Goal: Transaction & Acquisition: Obtain resource

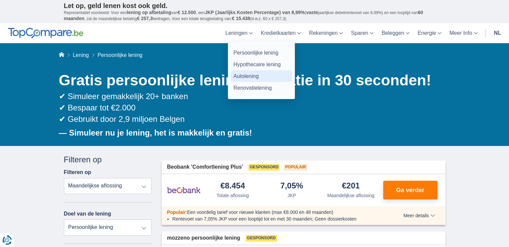
click at [243, 75] on link "Autolening" at bounding box center [261, 76] width 62 height 12
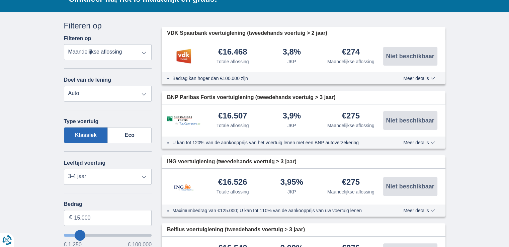
scroll to position [167, 0]
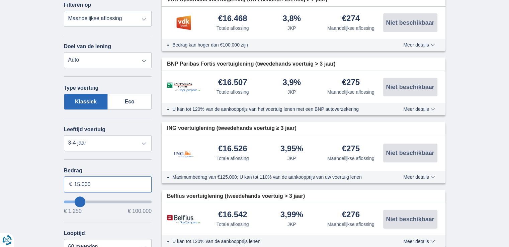
click at [97, 182] on input "15.000" at bounding box center [108, 184] width 88 height 16
type input "1"
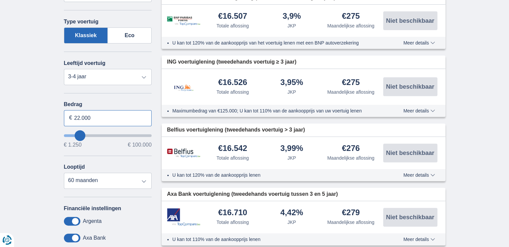
scroll to position [234, 0]
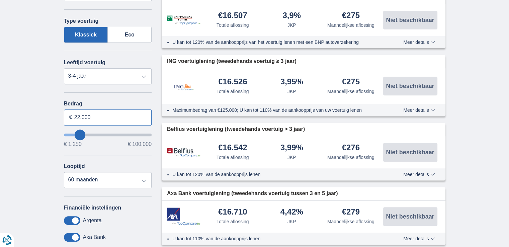
type input "22.000"
type input "22250"
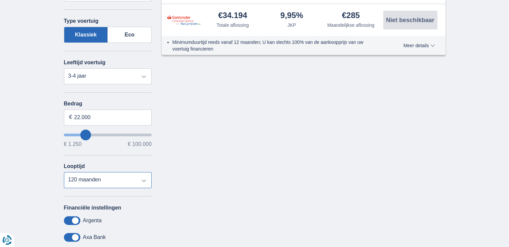
select select "60"
click at [64, 172] on select "12 maanden 18 maanden 24 maanden 30 maanden 36 maanden 42 maanden 48 maanden 60…" at bounding box center [108, 180] width 88 height 16
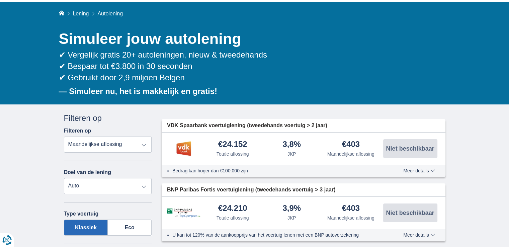
scroll to position [33, 0]
